Goal: Task Accomplishment & Management: Complete application form

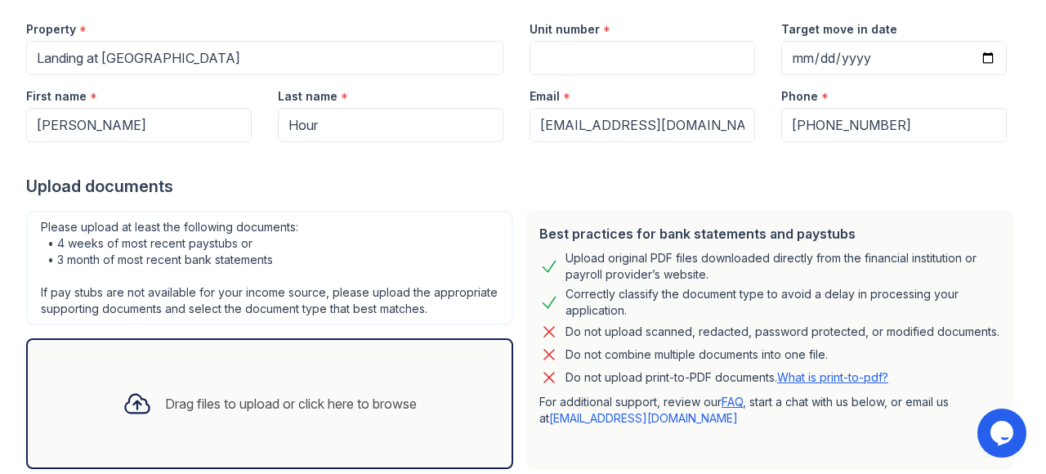
scroll to position [159, 0]
click at [824, 383] on link "What is print-to-pdf?" at bounding box center [832, 377] width 111 height 14
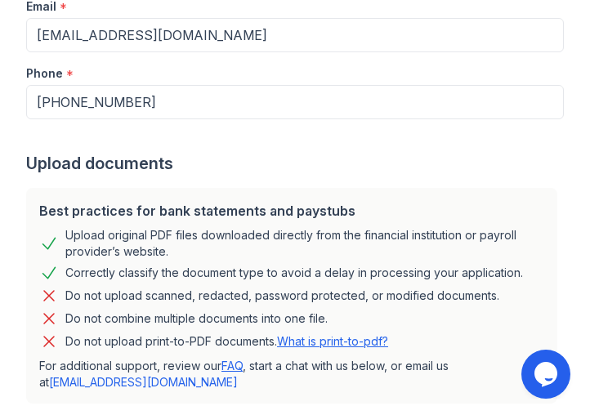
scroll to position [548, 0]
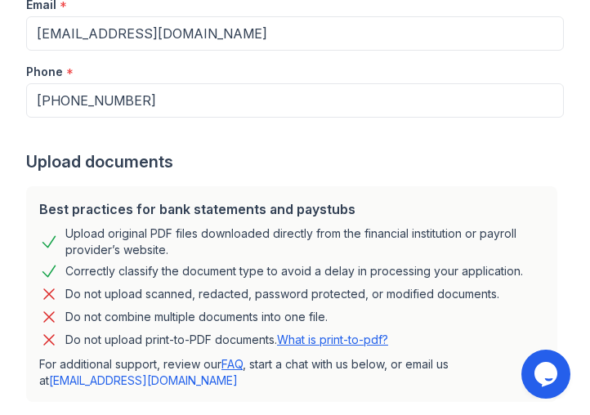
click at [328, 150] on div "Upload documents" at bounding box center [295, 161] width 538 height 23
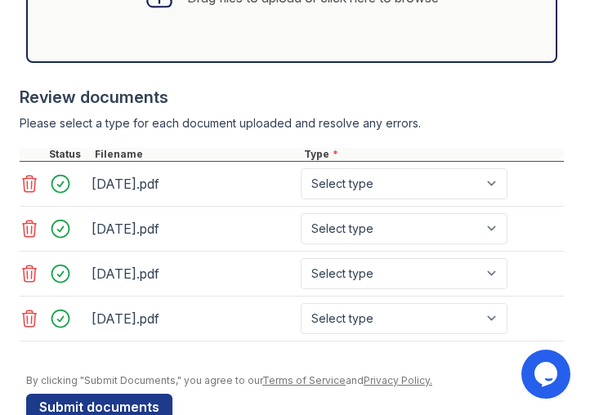
scroll to position [1159, 0]
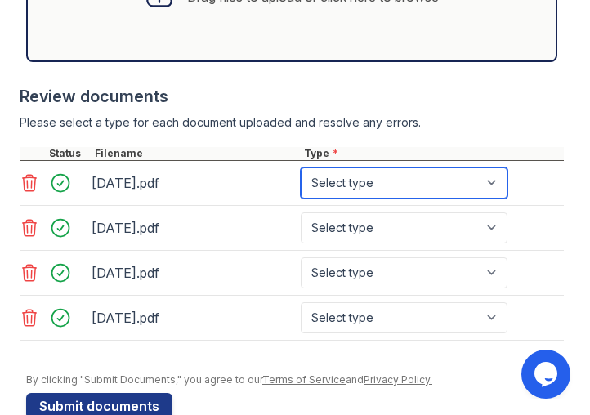
click at [497, 168] on select "Select type Paystub Bank Statement Offer Letter Tax Documents Benefit Award Let…" at bounding box center [404, 183] width 207 height 31
select select "paystub"
click at [301, 168] on select "Select type Paystub Bank Statement Offer Letter Tax Documents Benefit Award Let…" at bounding box center [404, 183] width 207 height 31
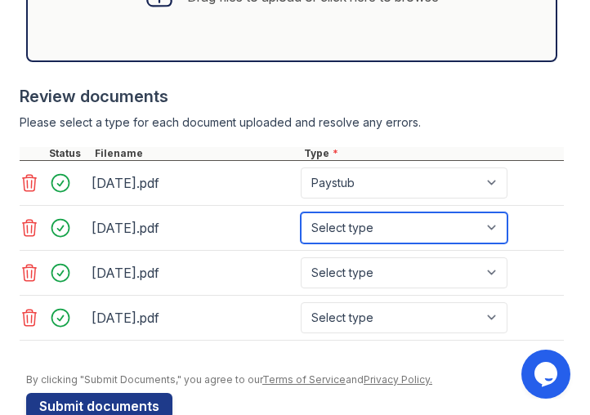
click at [430, 213] on select "Select type Paystub Bank Statement Offer Letter Tax Documents Benefit Award Let…" at bounding box center [404, 228] width 207 height 31
select select "paystub"
click at [301, 213] on select "Select type Paystub Bank Statement Offer Letter Tax Documents Benefit Award Let…" at bounding box center [404, 228] width 207 height 31
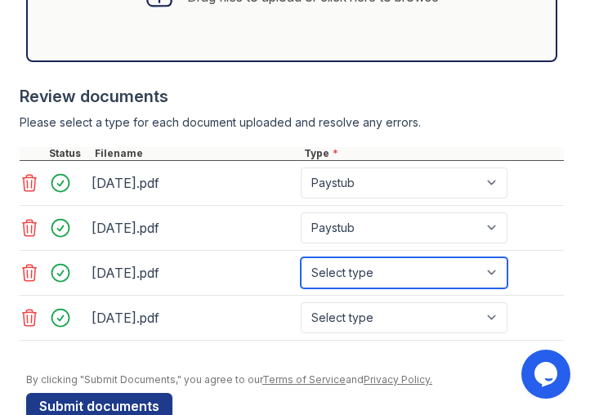
click at [397, 258] on select "Select type Paystub Bank Statement Offer Letter Tax Documents Benefit Award Let…" at bounding box center [404, 273] width 207 height 31
select select "paystub"
click at [301, 258] on select "Select type Paystub Bank Statement Offer Letter Tax Documents Benefit Award Let…" at bounding box center [404, 273] width 207 height 31
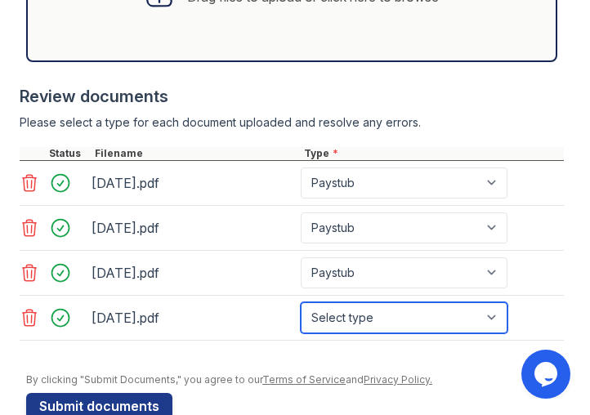
click at [358, 302] on select "Select type Paystub Bank Statement Offer Letter Tax Documents Benefit Award Let…" at bounding box center [404, 317] width 207 height 31
select select "paystub"
click at [301, 302] on select "Select type Paystub Bank Statement Offer Letter Tax Documents Benefit Award Let…" at bounding box center [404, 317] width 207 height 31
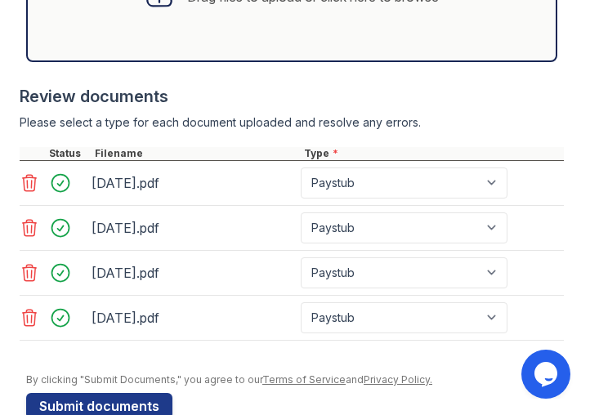
drag, startPoint x: 113, startPoint y: 368, endPoint x: 111, endPoint y: 357, distance: 10.8
click at [111, 393] on button "Submit documents" at bounding box center [99, 406] width 146 height 26
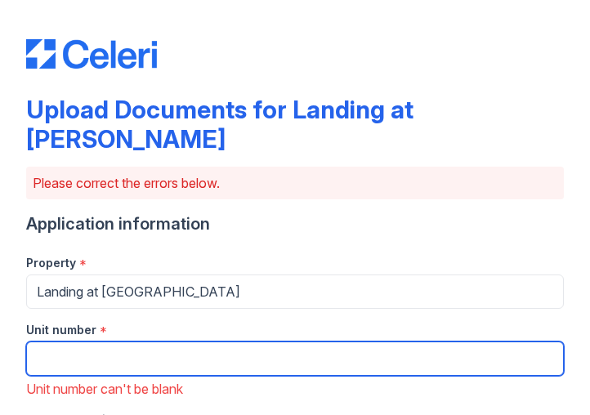
click at [202, 342] on input "Unit number" at bounding box center [295, 359] width 538 height 34
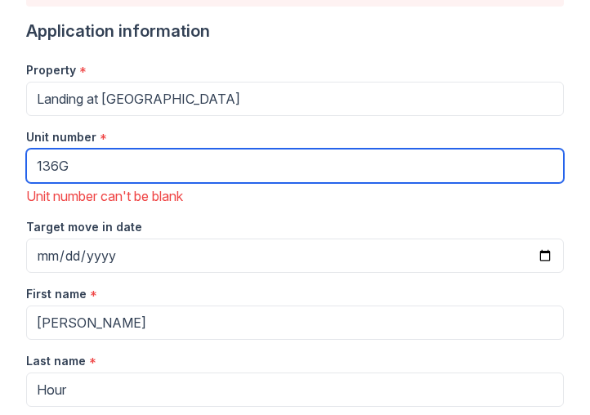
scroll to position [200, 0]
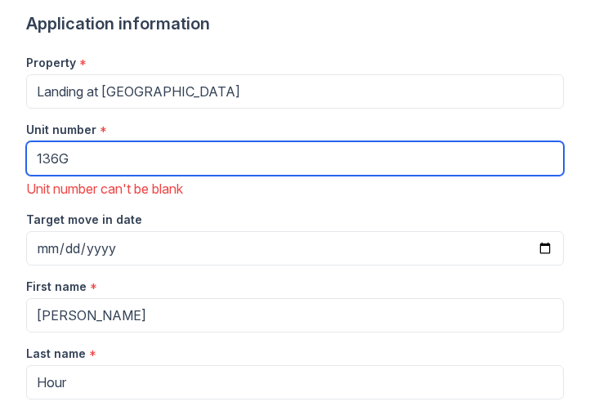
type input "136G"
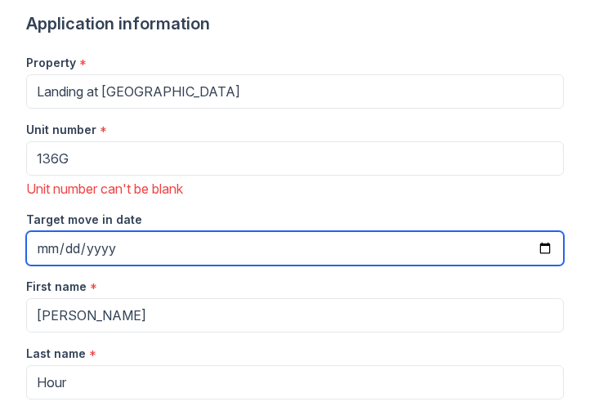
click at [532, 231] on input "Target move in date" at bounding box center [295, 248] width 538 height 34
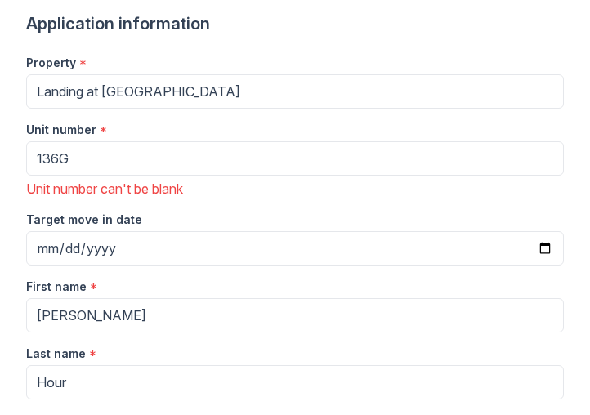
type input "[DATE]"
click at [331, 42] on div "Property *" at bounding box center [295, 58] width 538 height 33
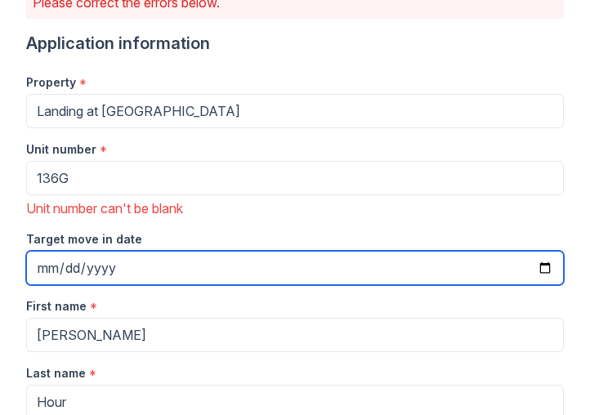
click at [535, 251] on input "[DATE]" at bounding box center [295, 268] width 538 height 34
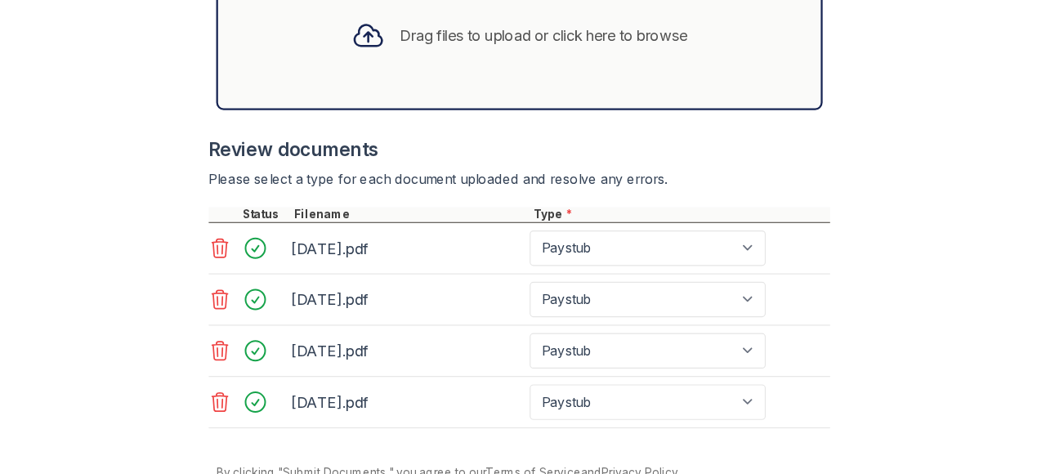
scroll to position [1228, 0]
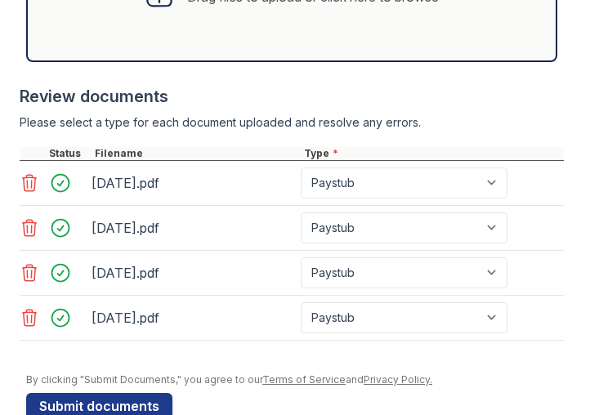
click at [118, 393] on button "Submit documents" at bounding box center [99, 406] width 146 height 26
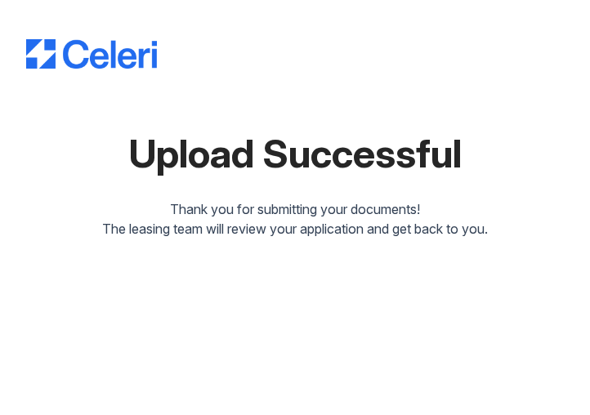
click at [118, 370] on div "Upload Successful Thank you for submitting your documents! The leasing team wil…" at bounding box center [295, 207] width 590 height 415
